Goal: Transaction & Acquisition: Purchase product/service

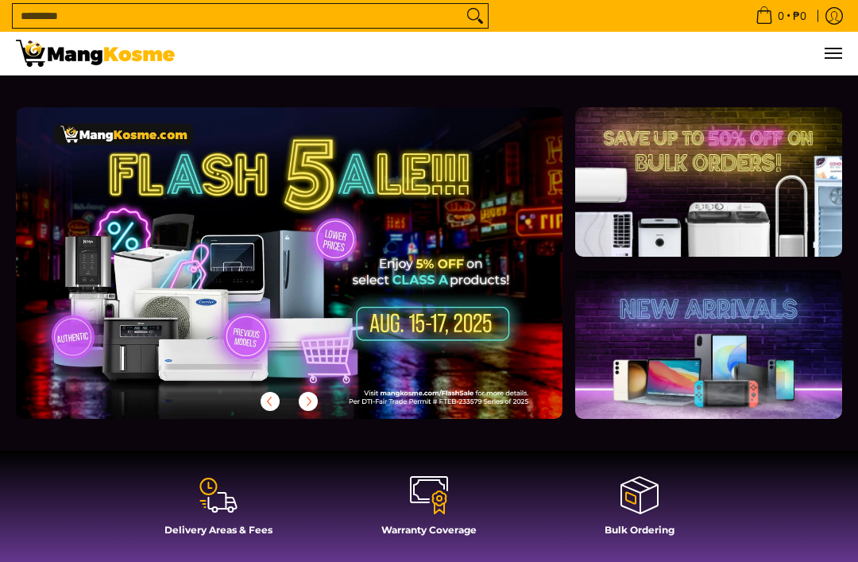
click at [839, 62] on button "Menu" at bounding box center [832, 53] width 19 height 43
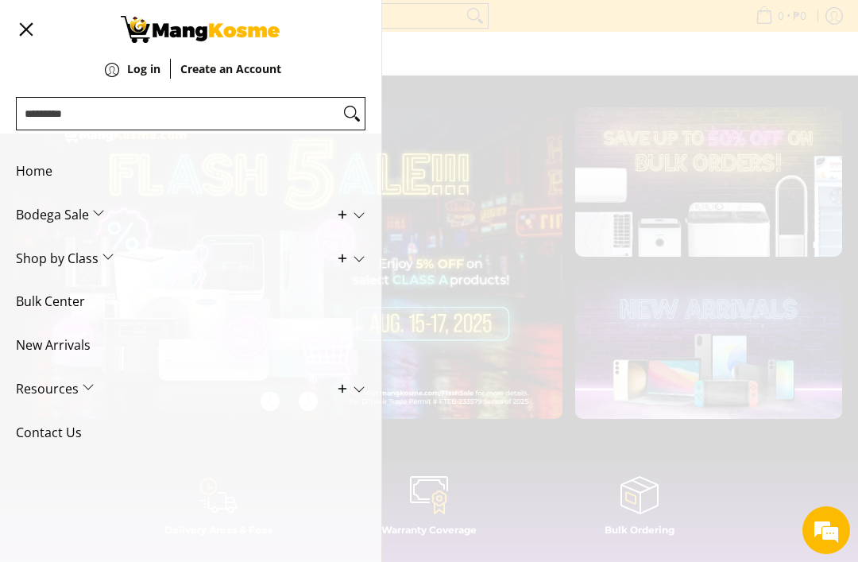
click at [113, 247] on span "Shop by Class" at bounding box center [179, 259] width 326 height 44
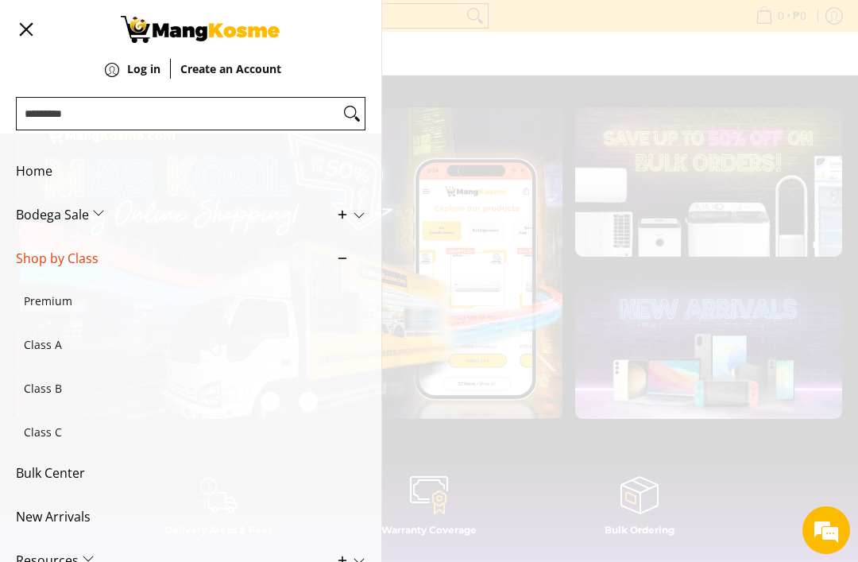
scroll to position [0, 546]
click at [91, 257] on span "Shop by Class" at bounding box center [179, 259] width 326 height 44
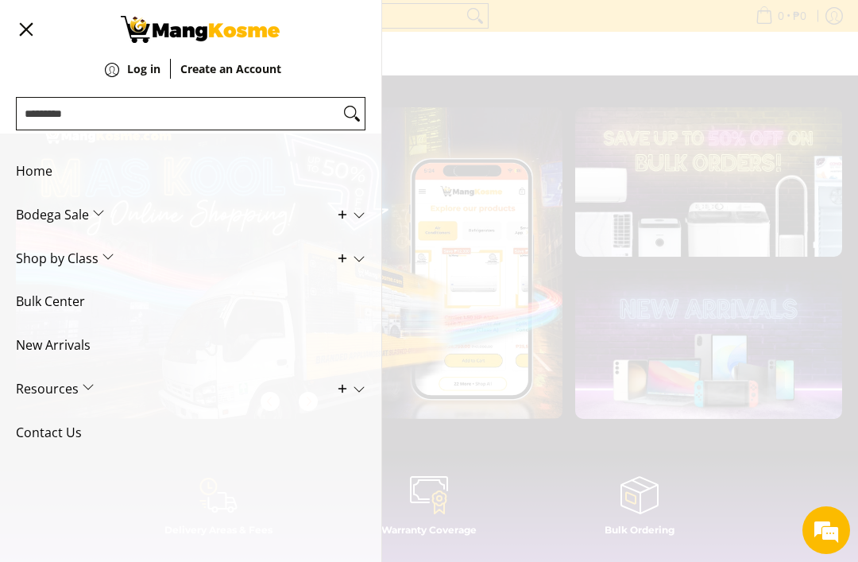
click at [98, 213] on span "Bodega Sale" at bounding box center [179, 215] width 326 height 44
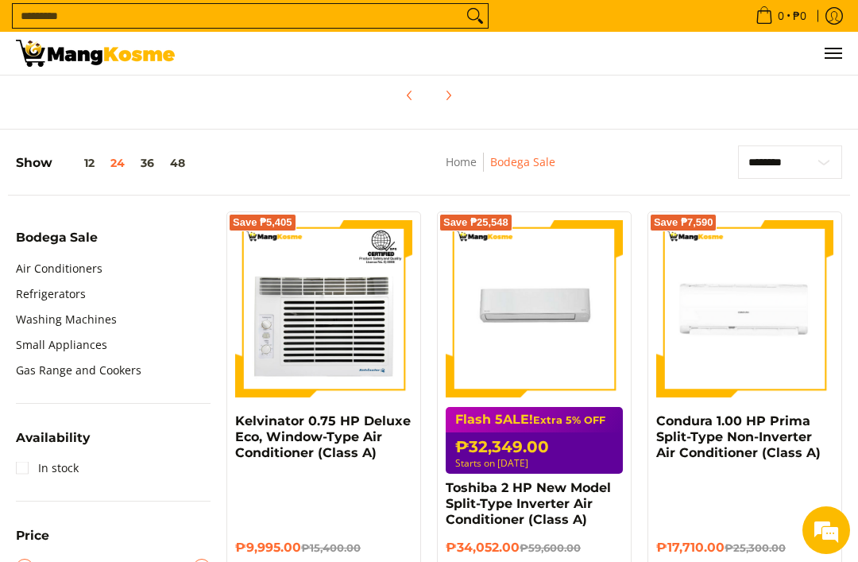
click at [82, 299] on link "Refrigerators" at bounding box center [51, 293] width 70 height 25
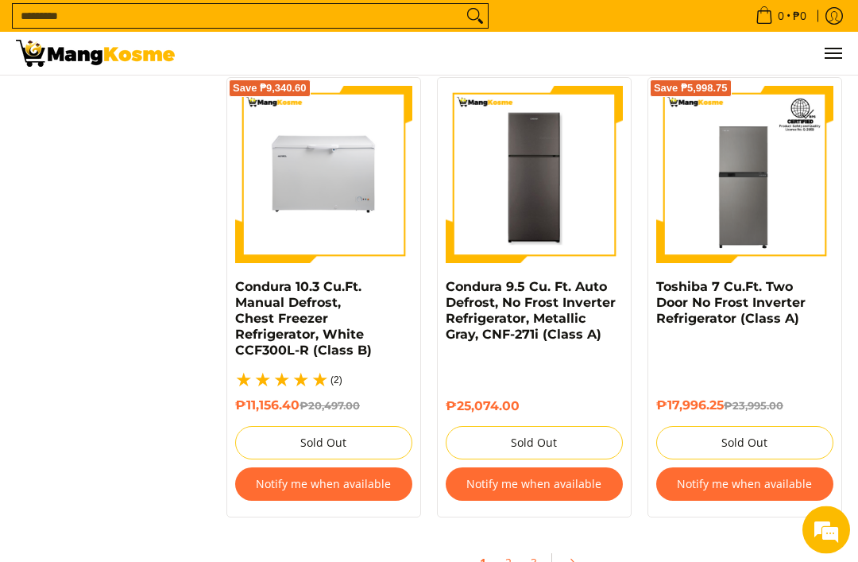
scroll to position [3221, 0]
click at [512, 553] on link "2" at bounding box center [508, 561] width 22 height 31
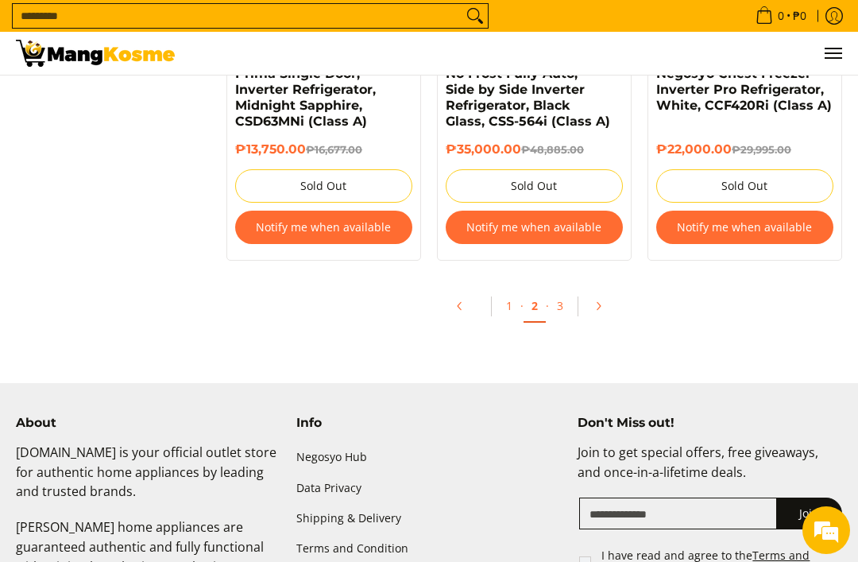
scroll to position [2071, 0]
